Goal: Task Accomplishment & Management: Manage account settings

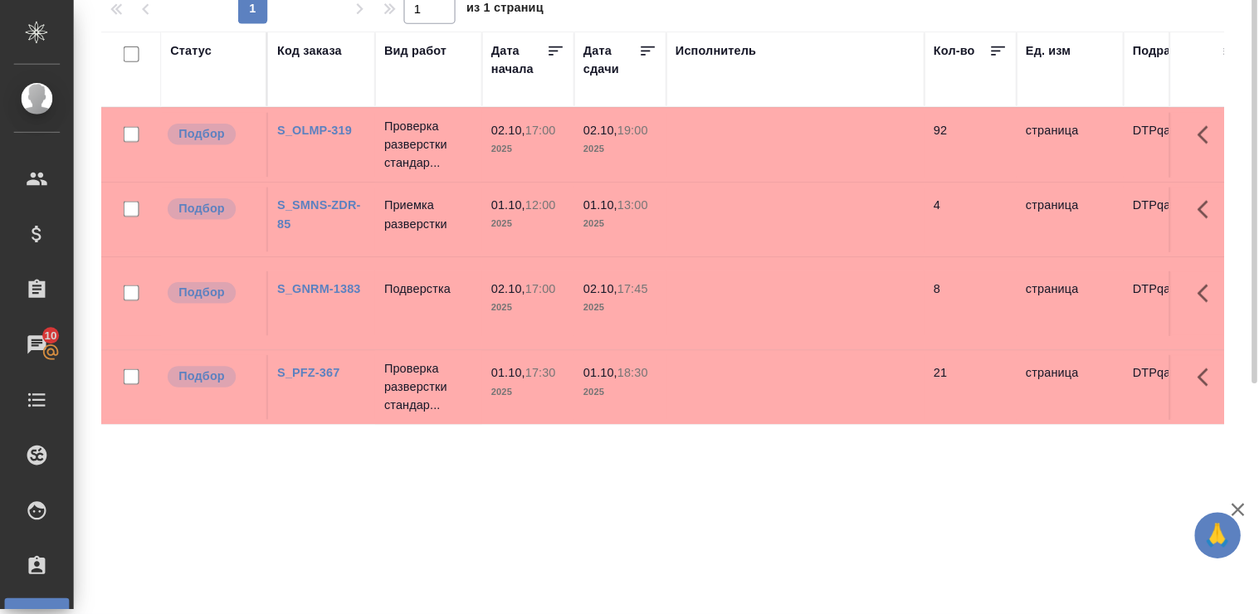
scroll to position [27, 0]
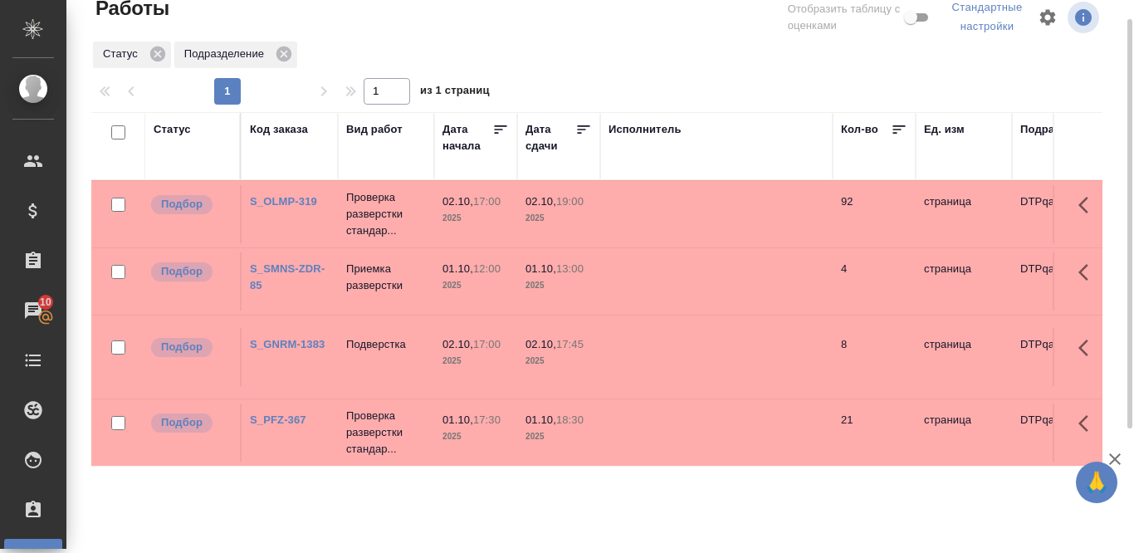
click at [295, 199] on link "S_OLMP-319" at bounding box center [283, 201] width 67 height 12
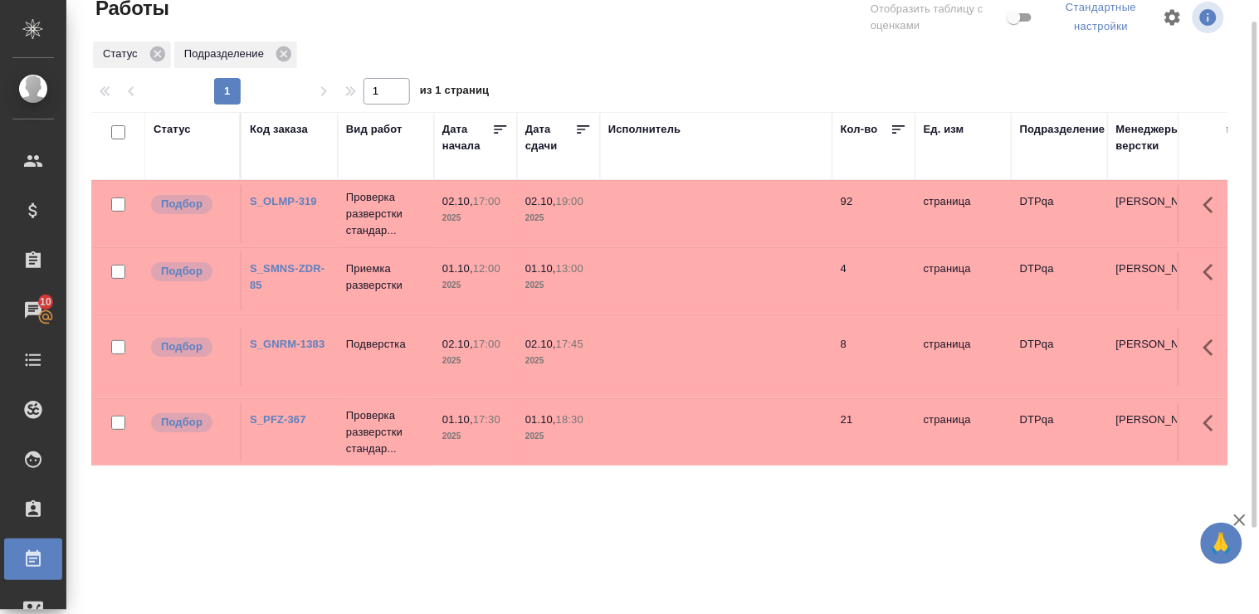
click at [309, 266] on link "S_SMNS-ZDR-85" at bounding box center [287, 276] width 75 height 29
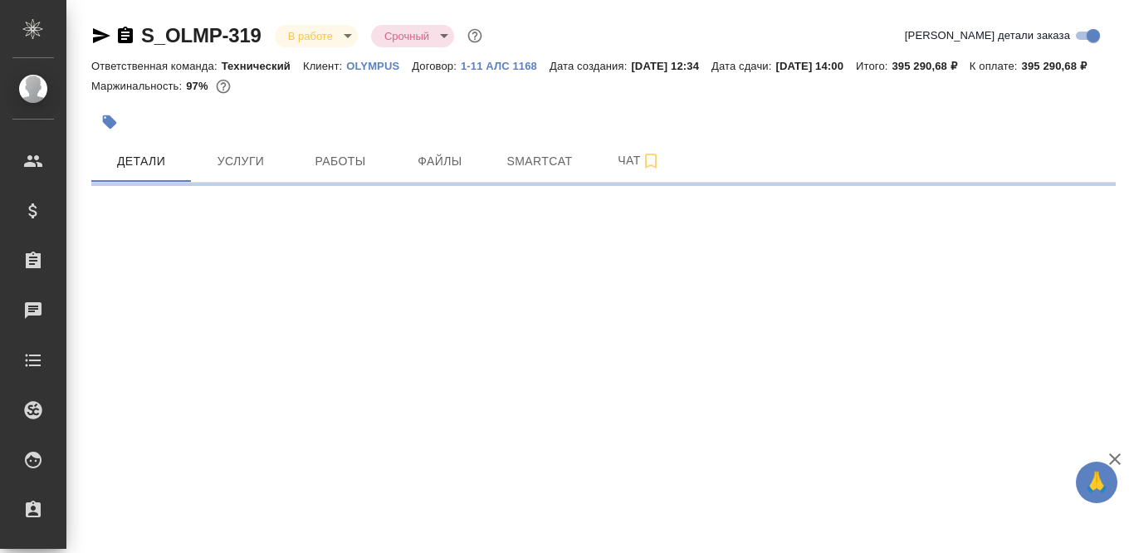
select select "RU"
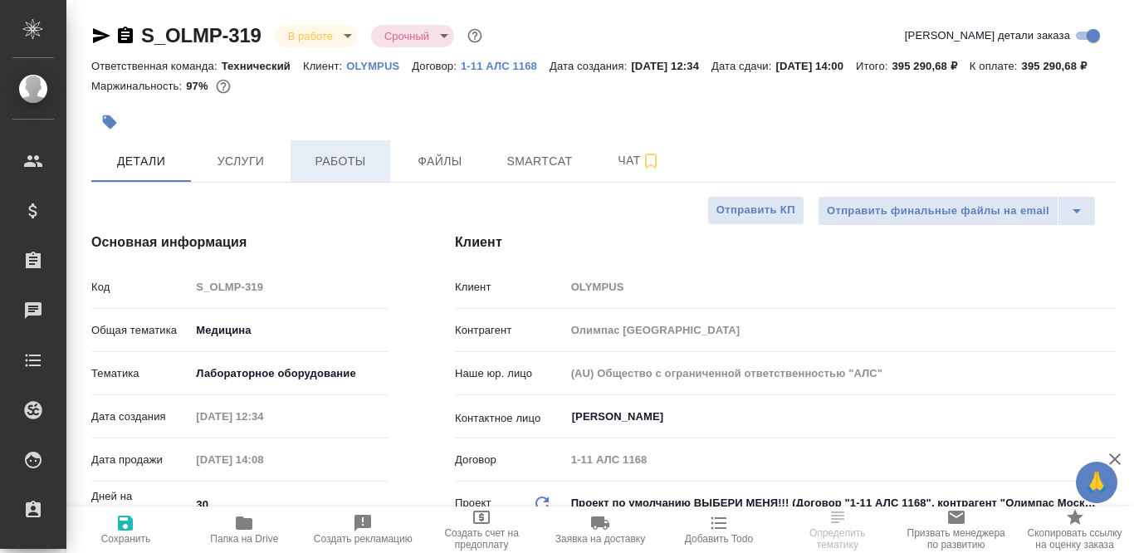
type textarea "x"
type input "[PERSON_NAME]"
type input "Комаров Роман"
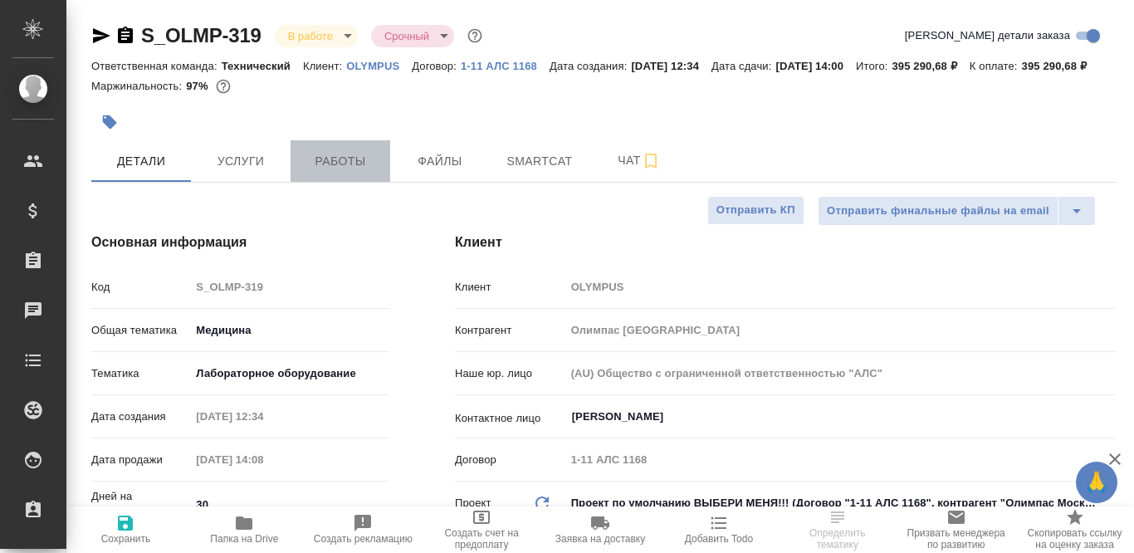
click at [335, 172] on span "Работы" at bounding box center [340, 161] width 80 height 21
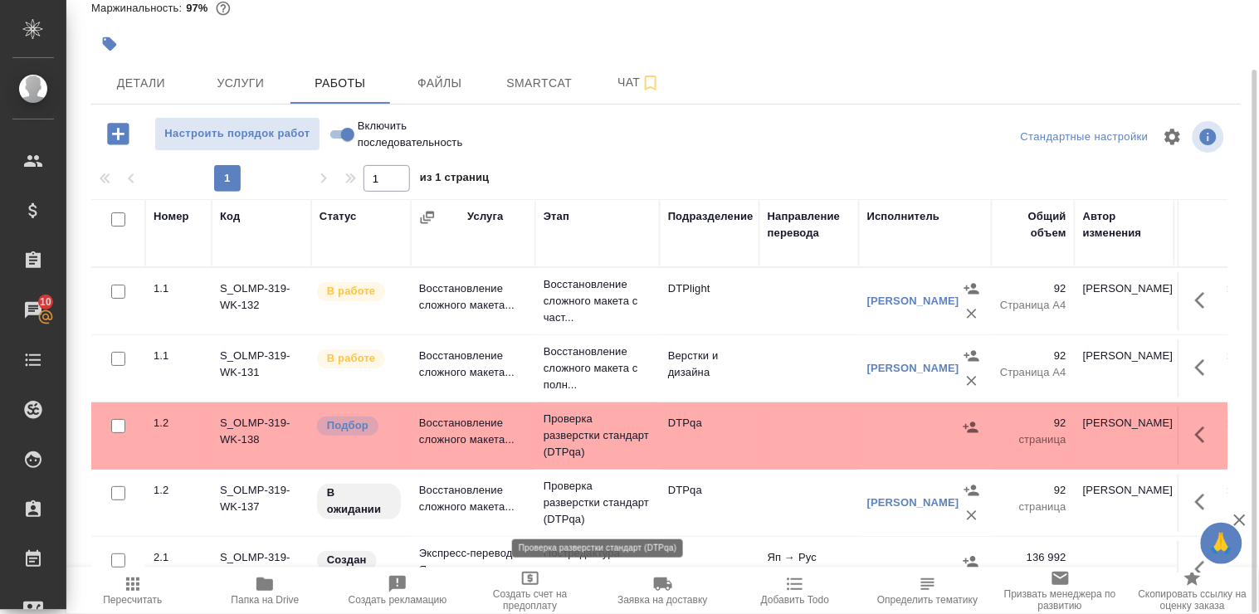
click at [567, 501] on p "Проверка разверстки стандарт (DTPqa)" at bounding box center [598, 503] width 108 height 50
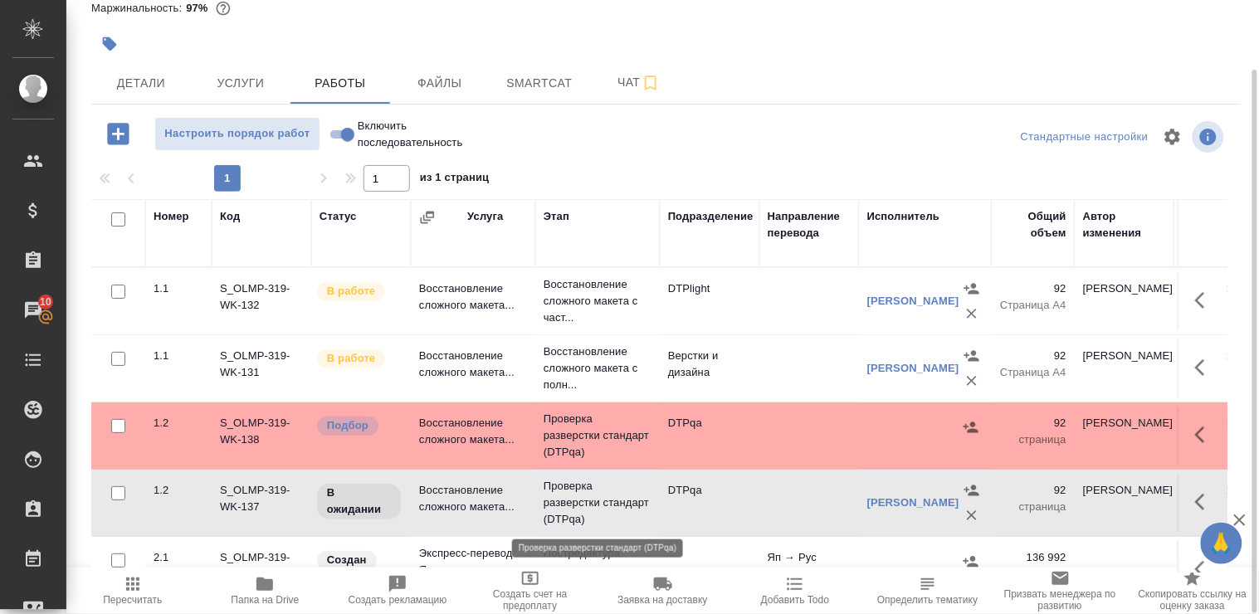
click at [567, 501] on p "Проверка разверстки стандарт (DTPqa)" at bounding box center [598, 503] width 108 height 50
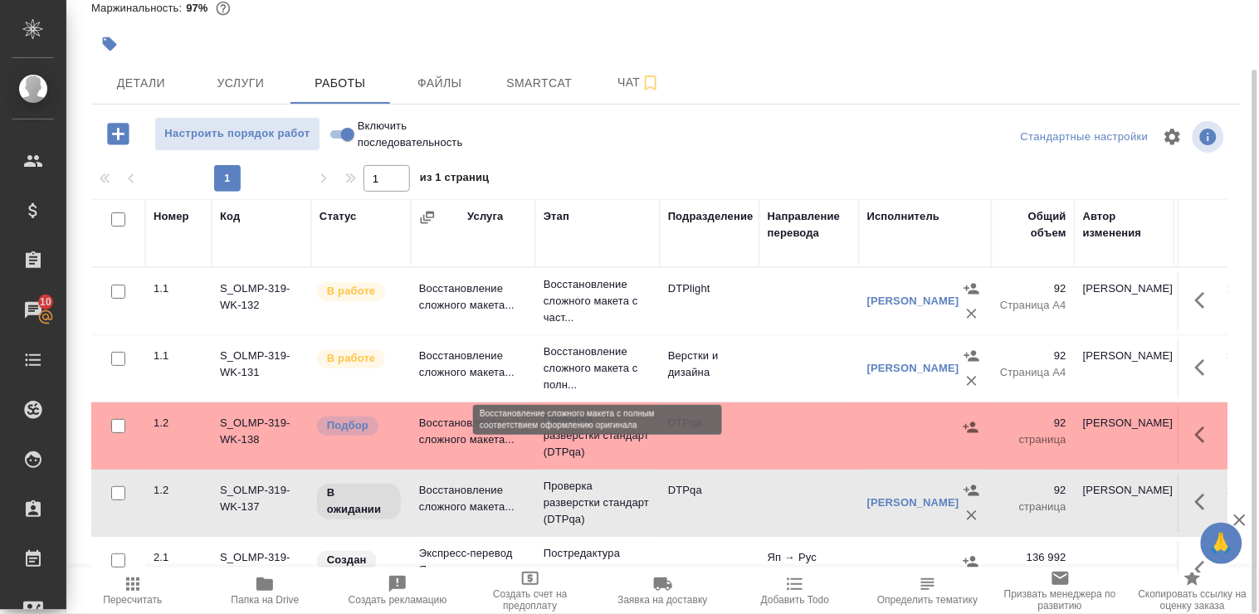
click at [581, 362] on p "Восстановление сложного макета с полн..." at bounding box center [598, 369] width 108 height 50
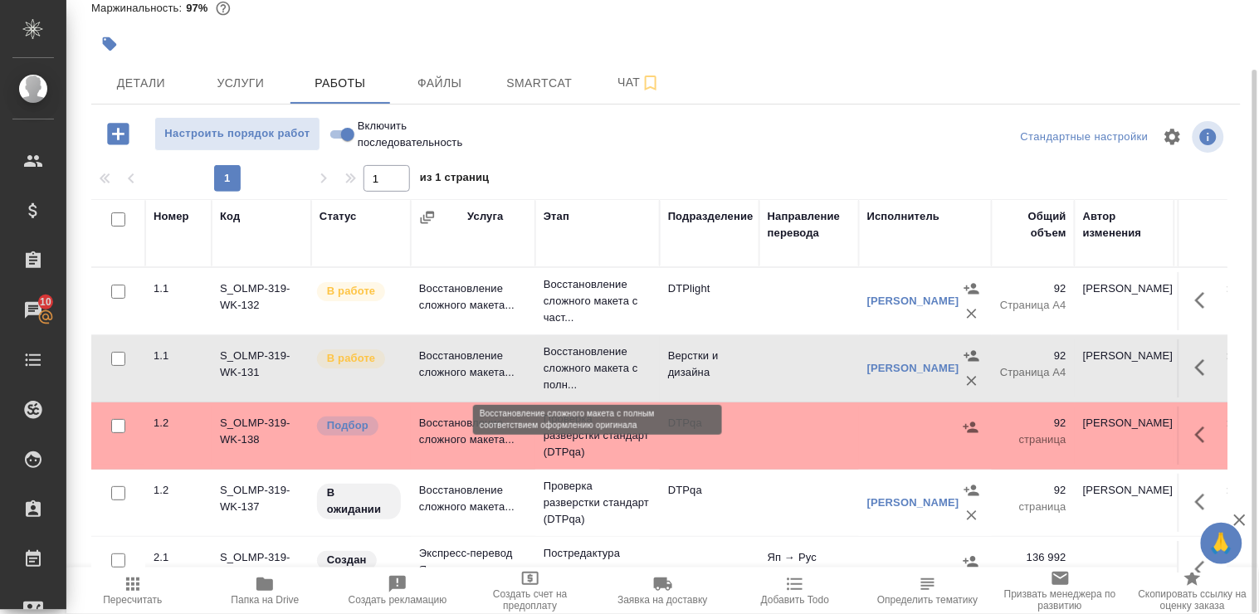
click at [581, 362] on p "Восстановление сложного макета с полн..." at bounding box center [598, 369] width 108 height 50
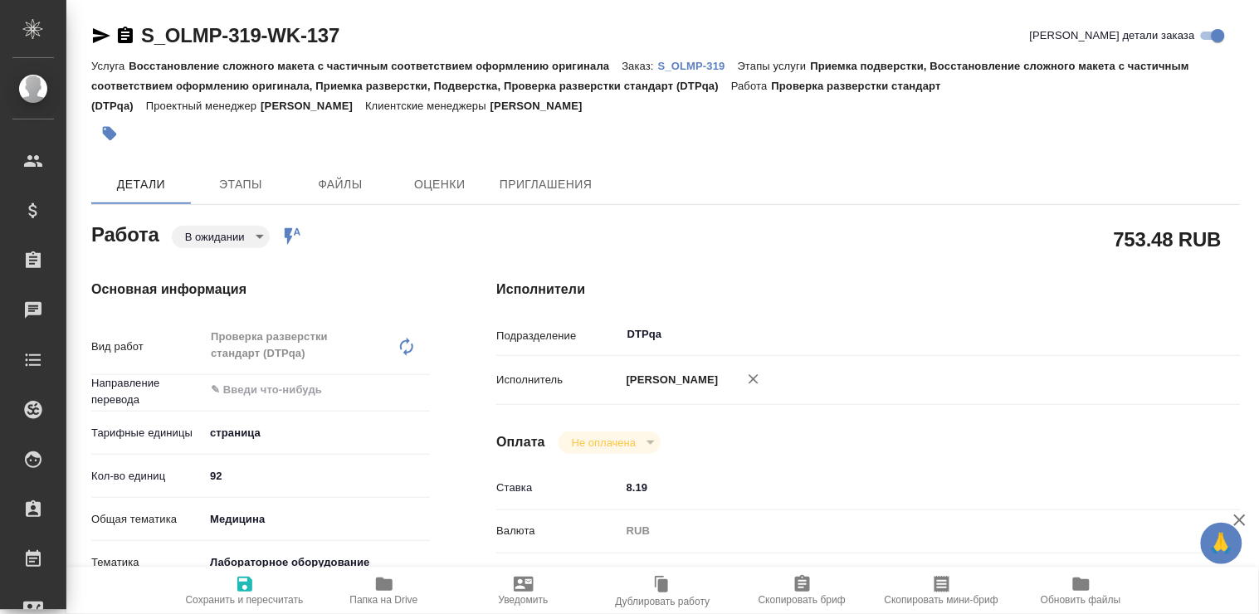
type textarea "x"
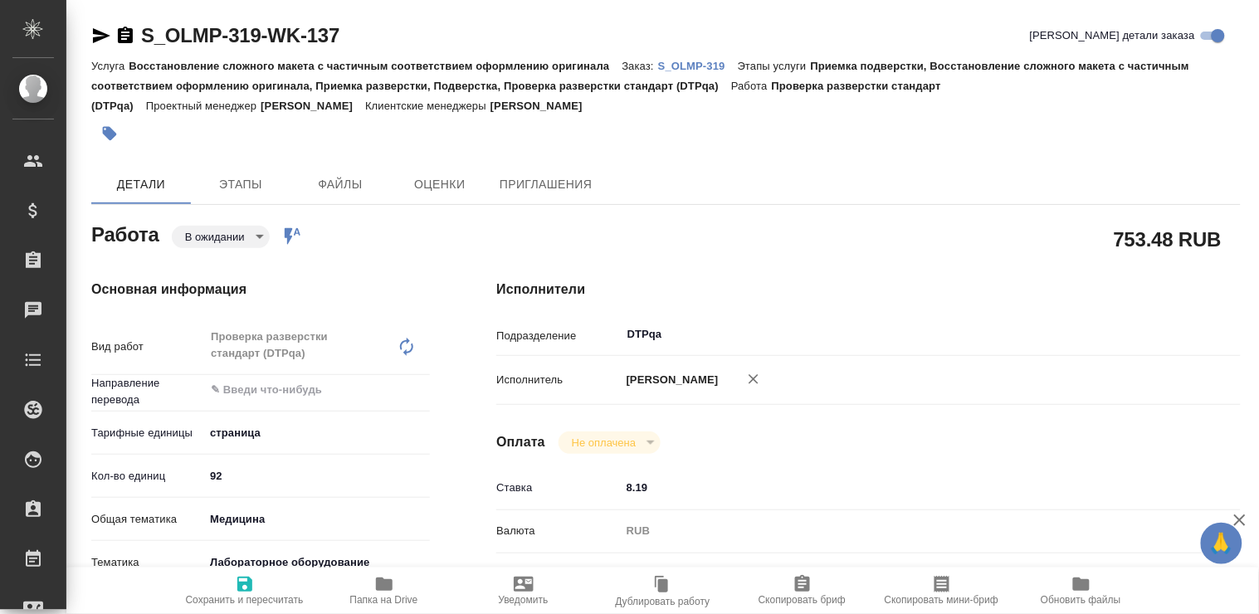
type textarea "x"
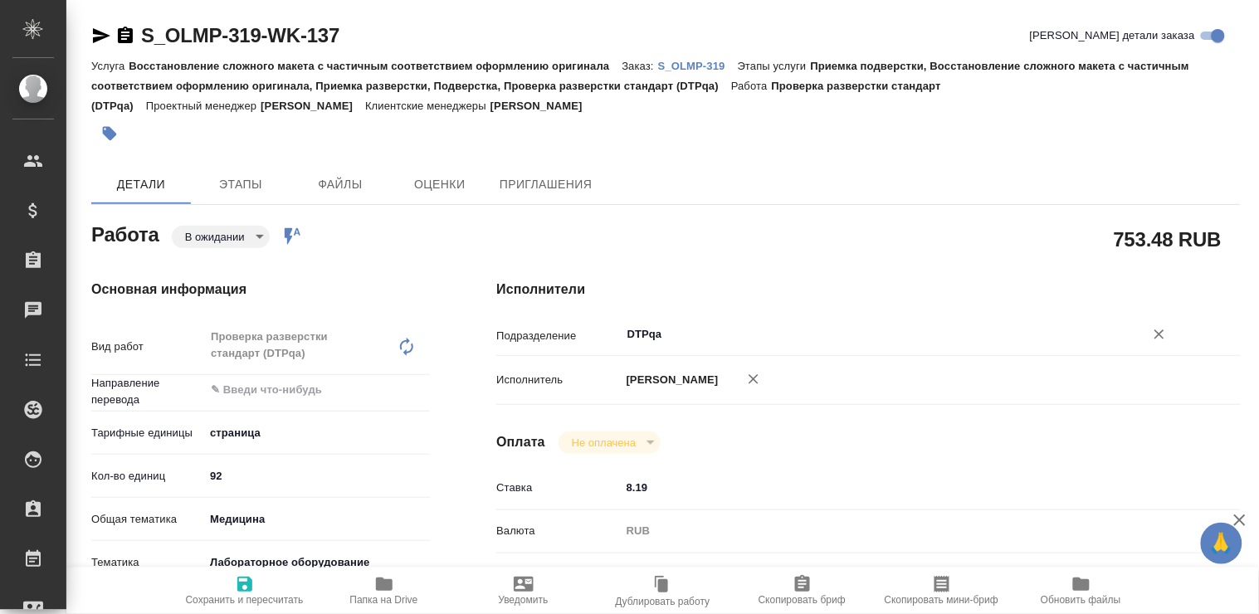
type textarea "x"
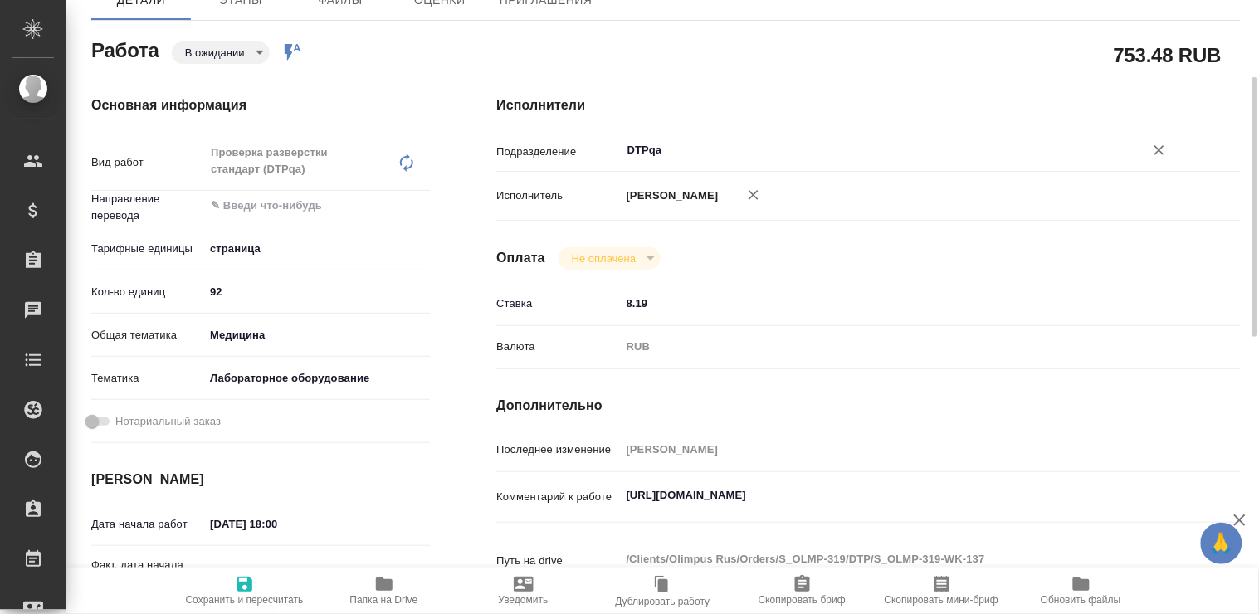
type textarea "x"
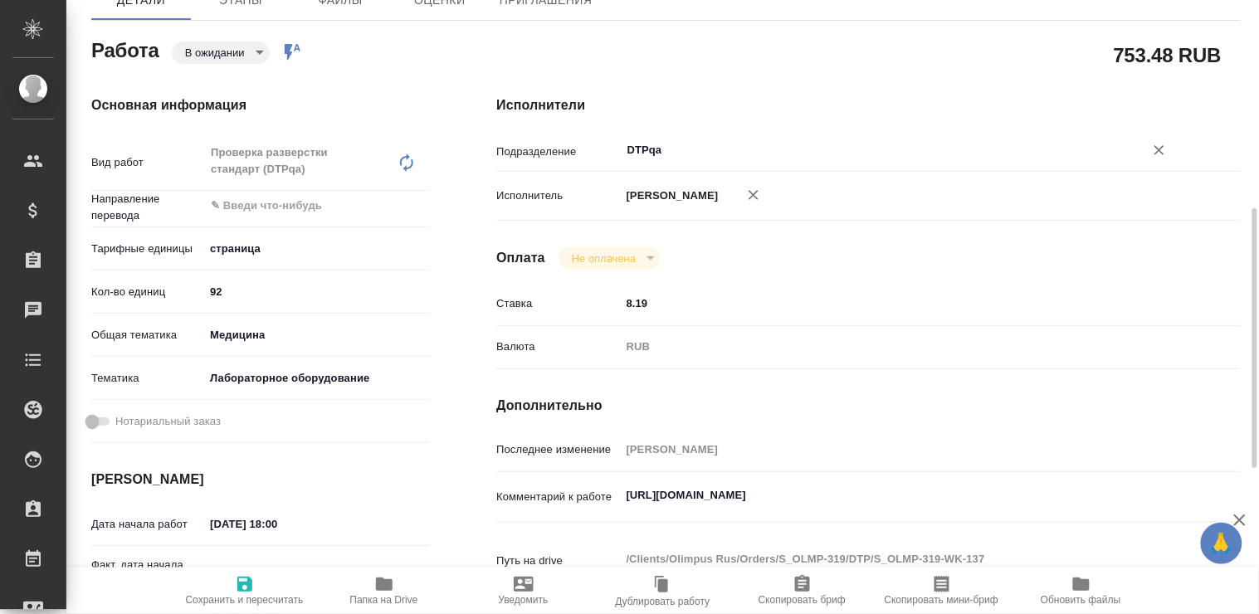
scroll to position [276, 0]
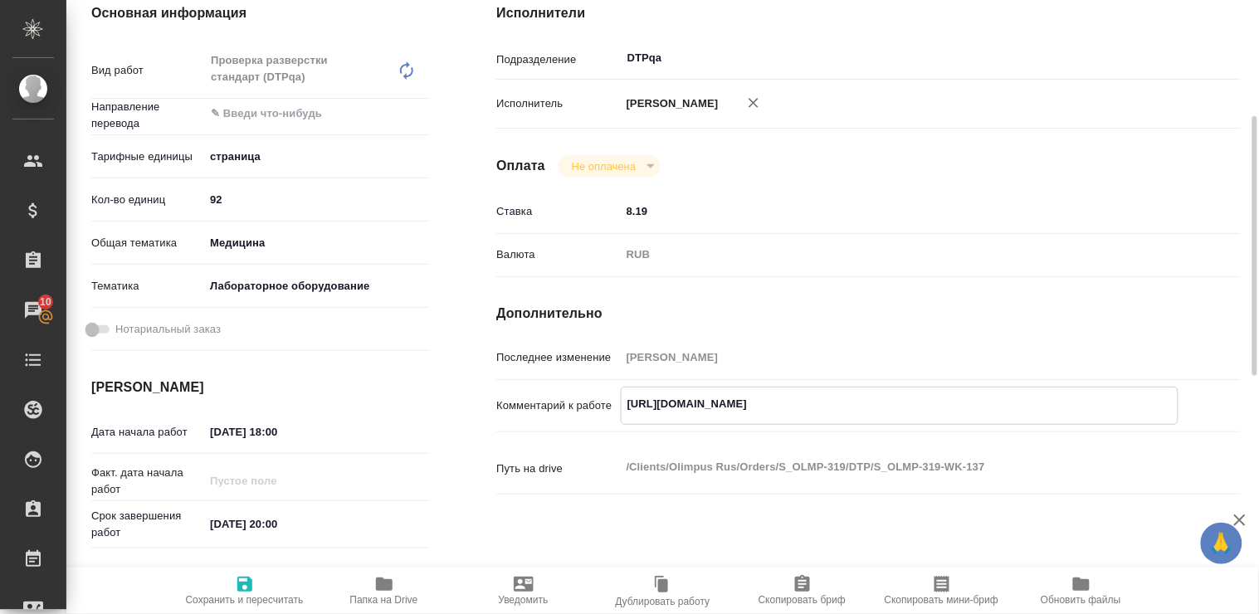
drag, startPoint x: 627, startPoint y: 402, endPoint x: 938, endPoint y: 415, distance: 311.5
click at [938, 415] on textarea "https://tera.awatera.com/Work/68dbb142fda48f59eacb9d96/" at bounding box center [900, 404] width 556 height 28
click at [939, 415] on textarea "https://tera.awatera.com/Work/68dbb142fda48f59eacb9d96/" at bounding box center [900, 404] width 556 height 28
type textarea "x"
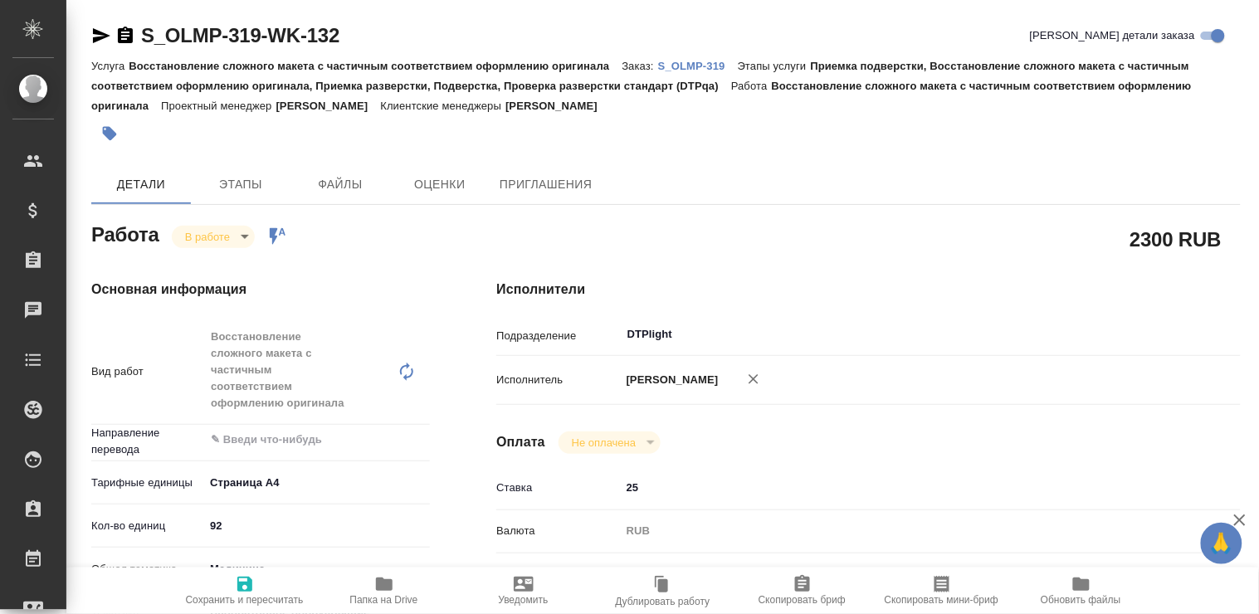
type textarea "x"
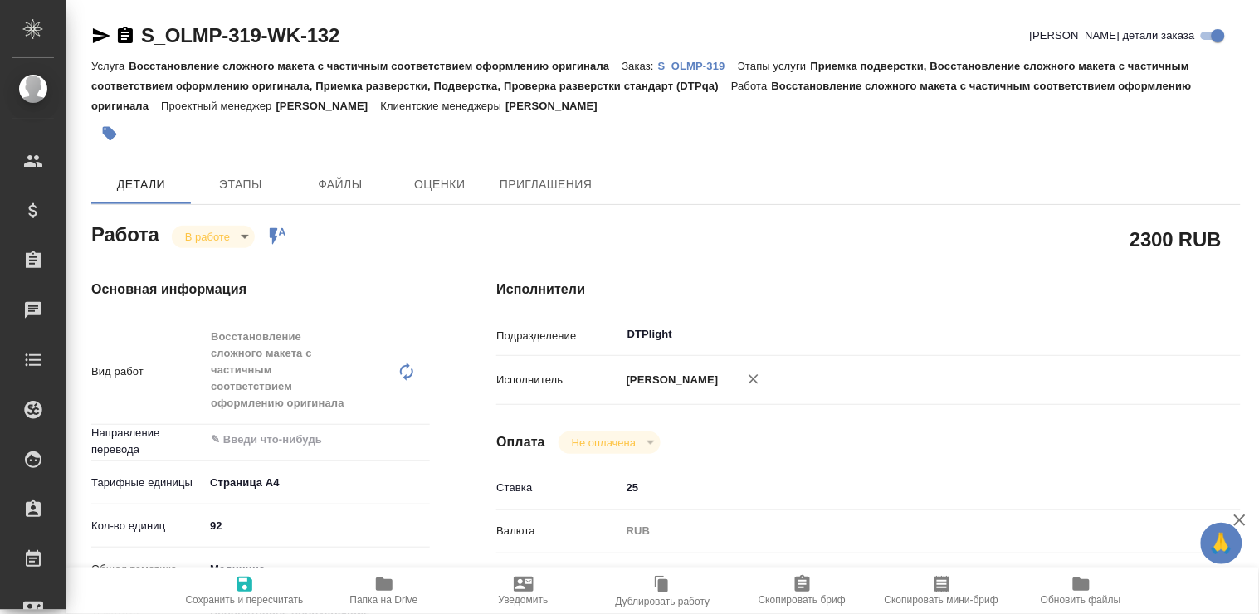
type textarea "x"
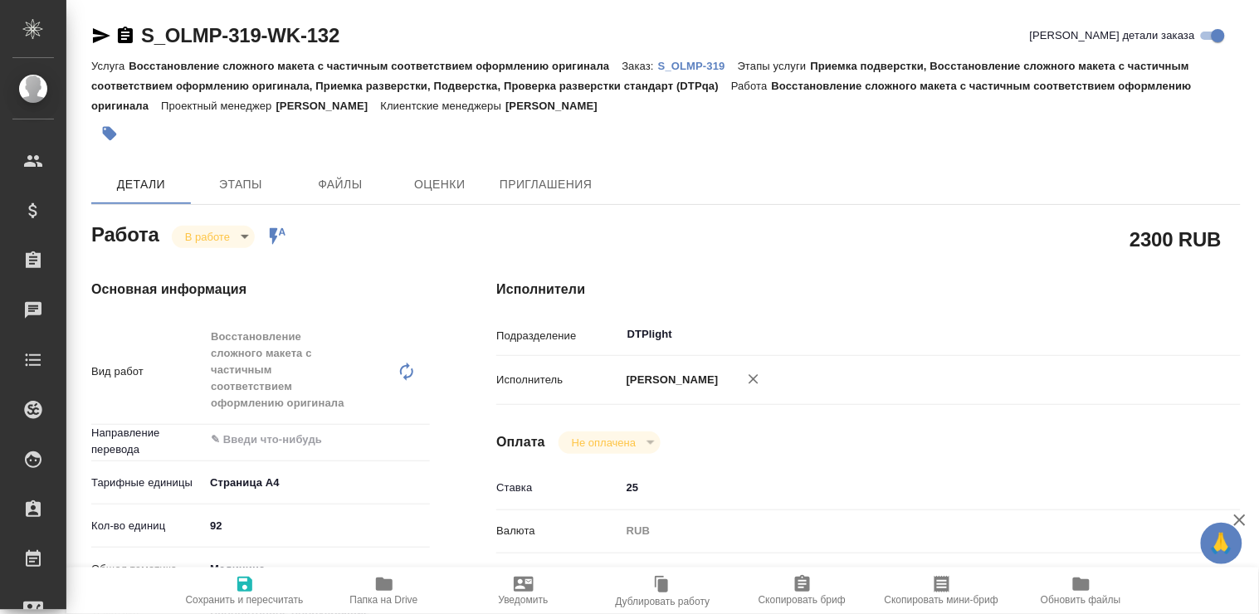
type textarea "x"
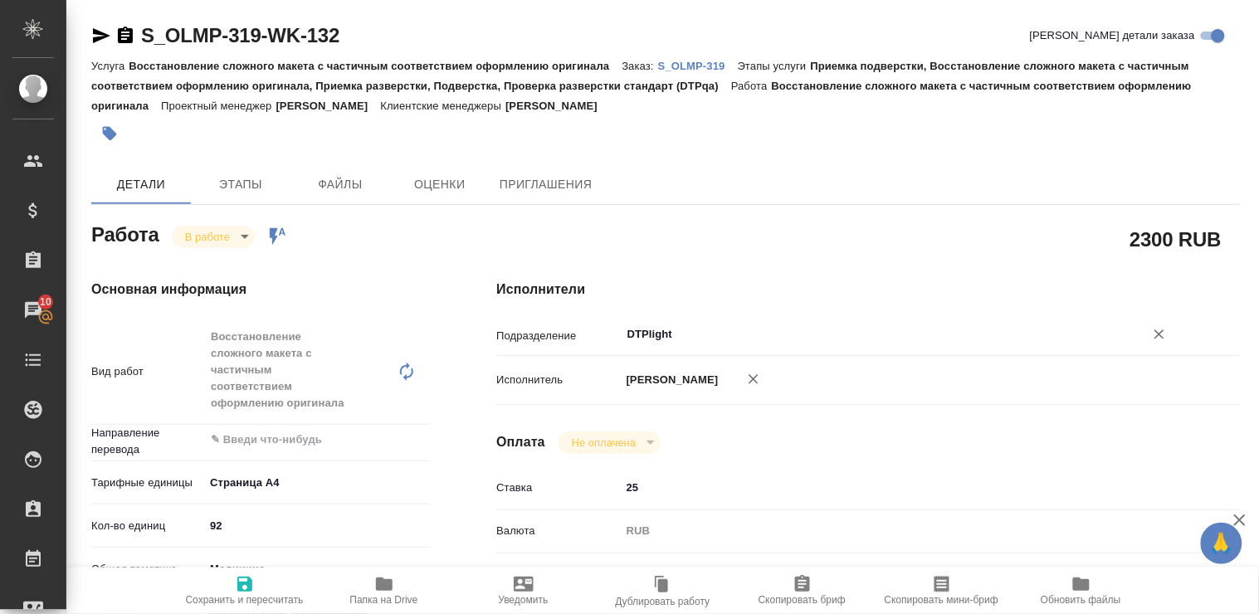
type textarea "x"
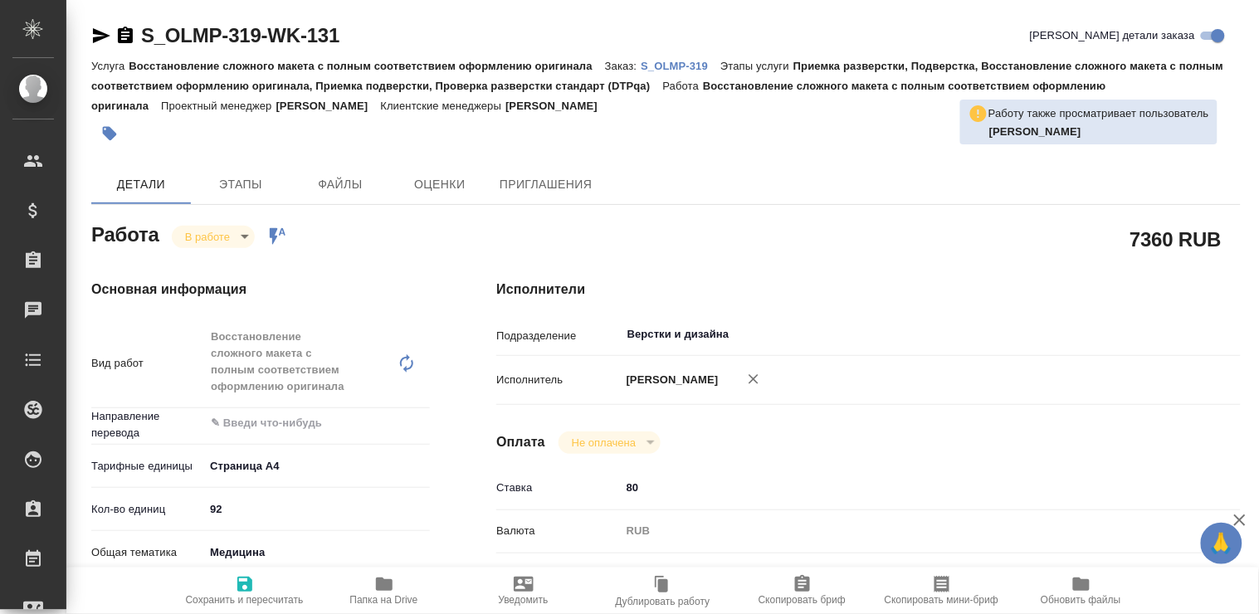
type textarea "x"
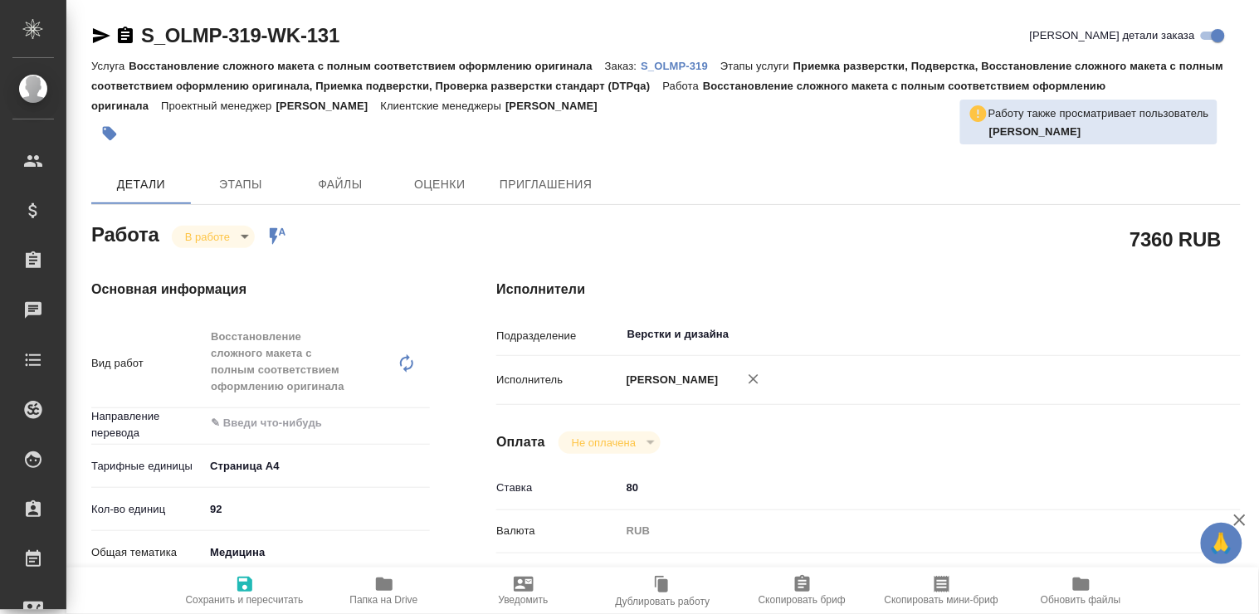
type textarea "x"
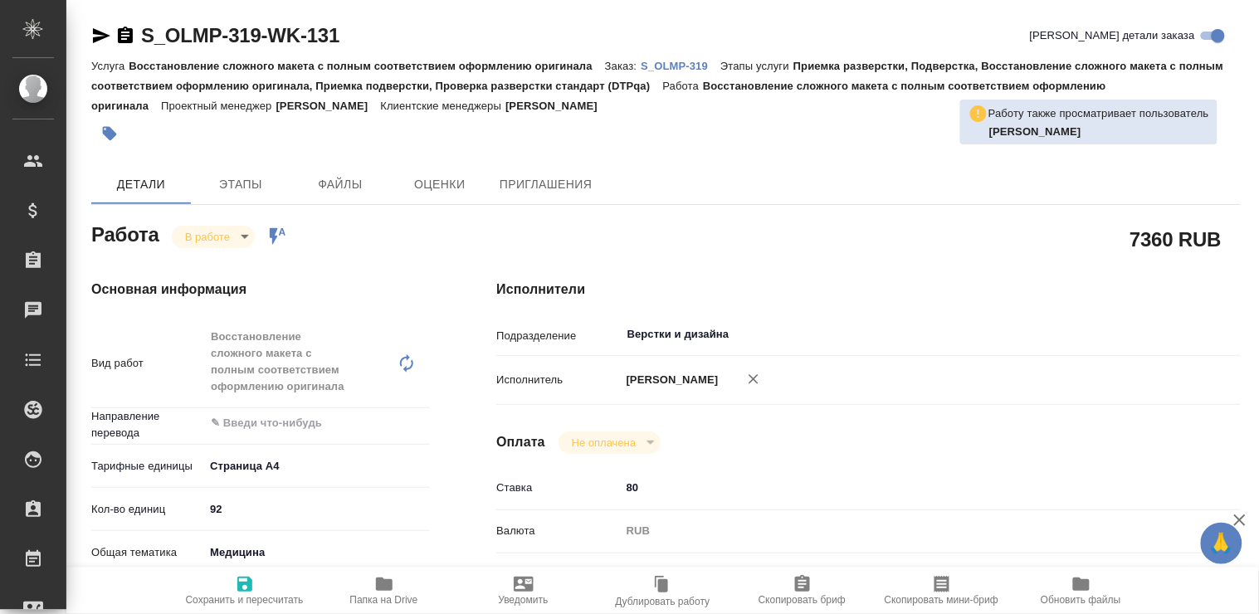
type textarea "x"
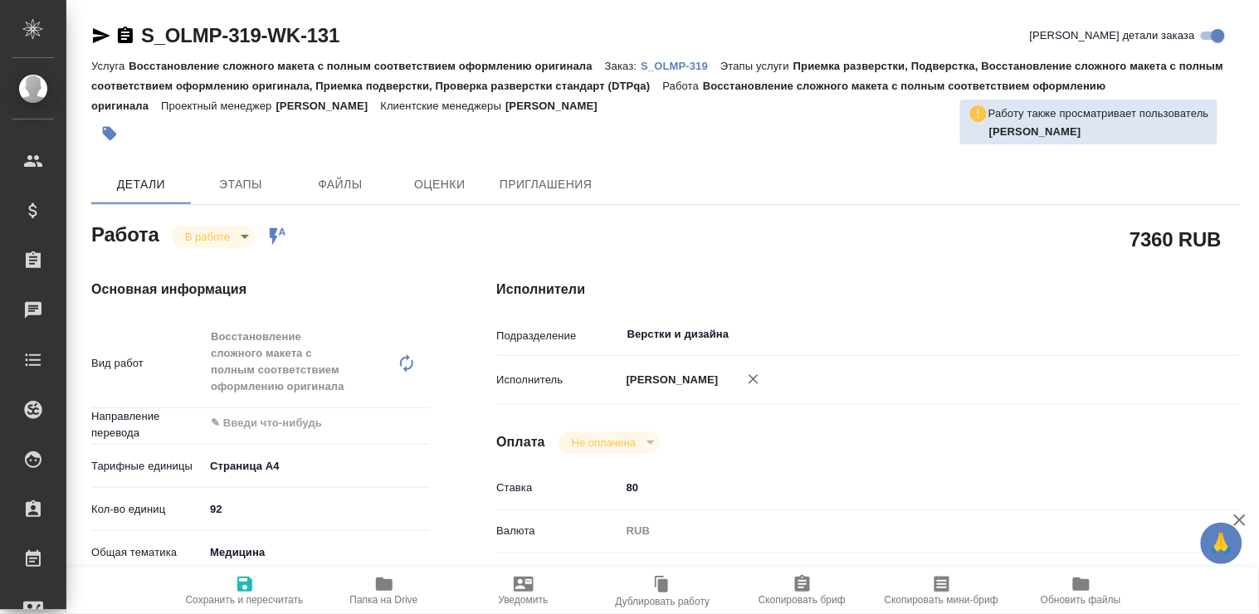
type textarea "x"
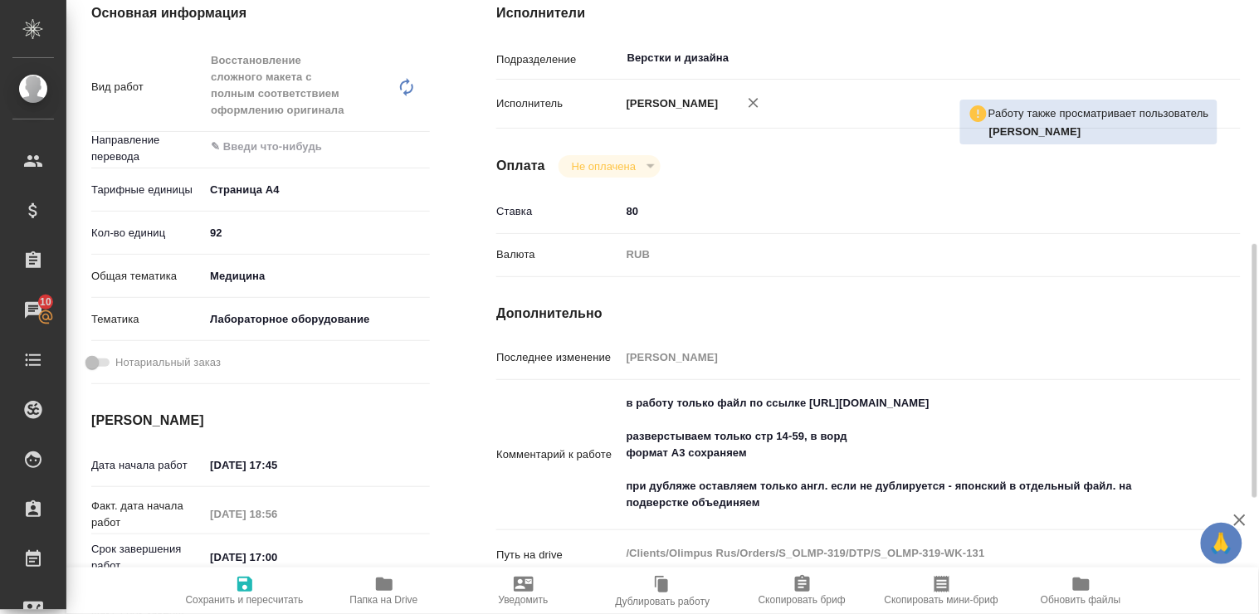
scroll to position [369, 0]
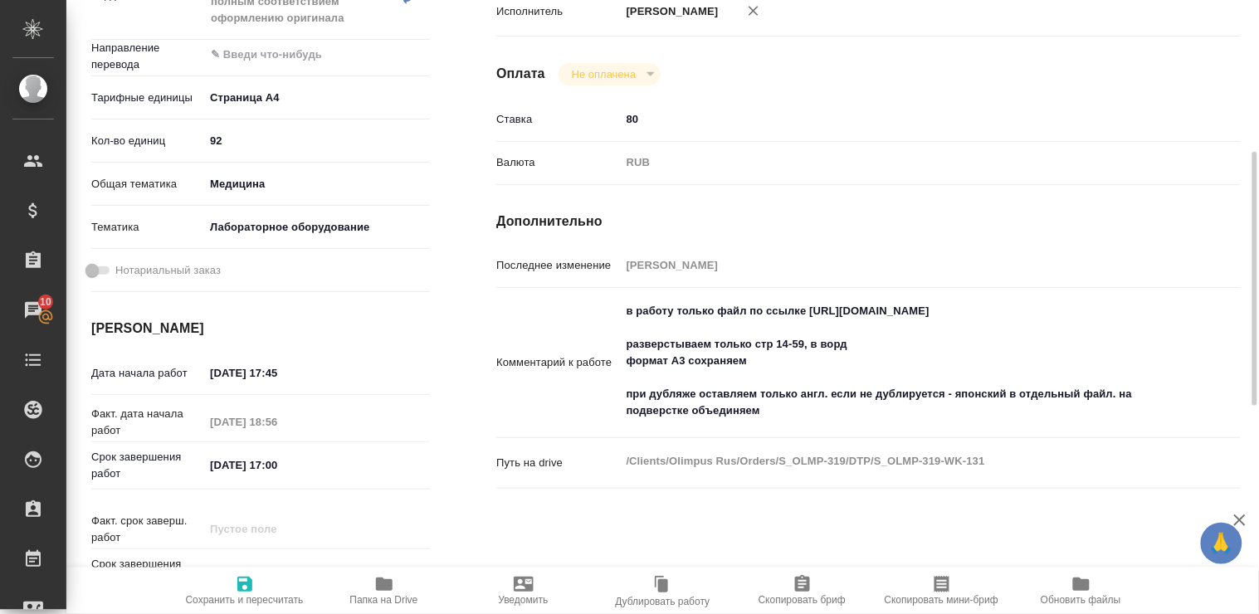
click at [388, 590] on icon "button" at bounding box center [384, 584] width 17 height 13
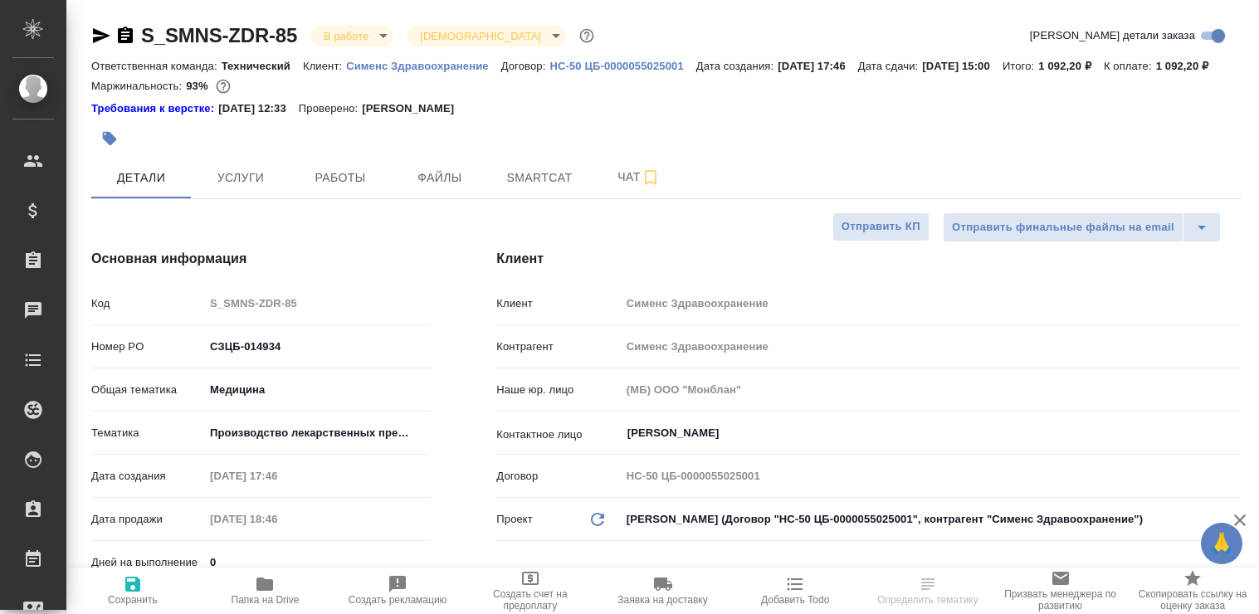
select select "RU"
click at [335, 188] on span "Работы" at bounding box center [340, 178] width 80 height 21
